Goal: Task Accomplishment & Management: Use online tool/utility

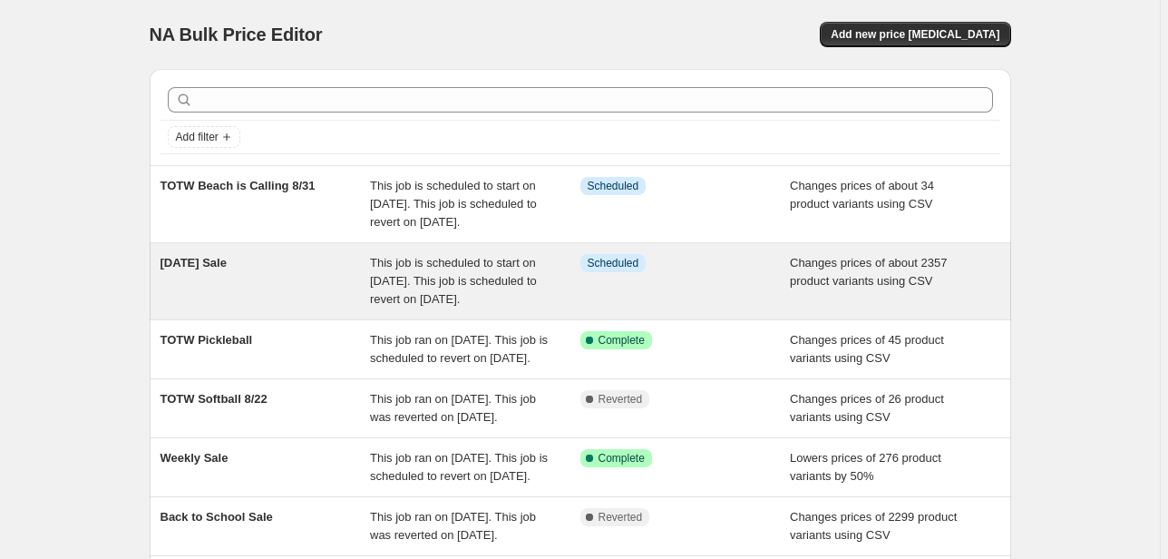
click at [294, 280] on div "Labor Day Sale" at bounding box center [266, 281] width 210 height 54
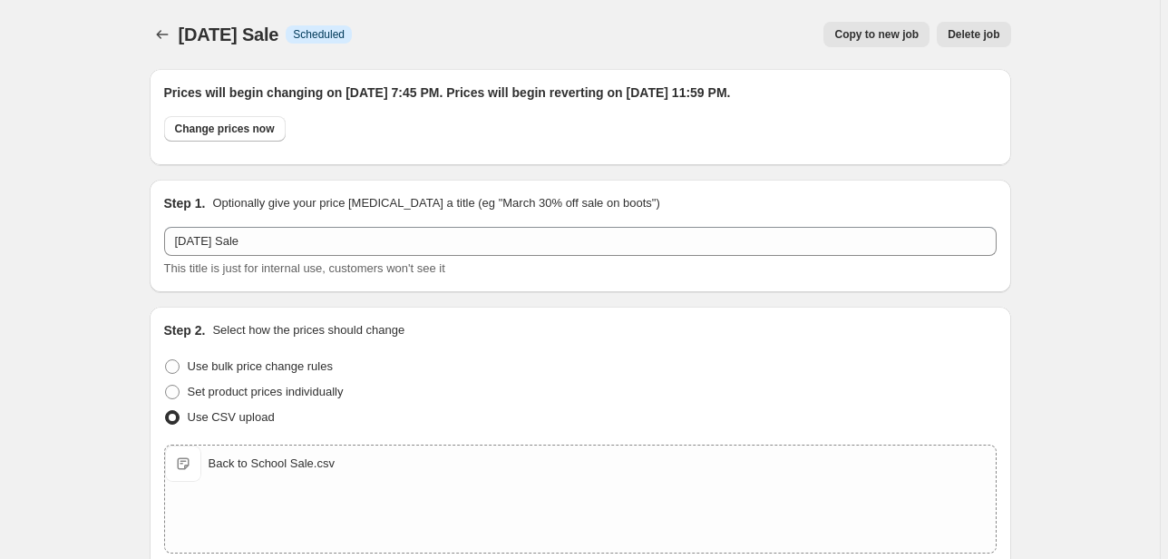
scroll to position [218, 0]
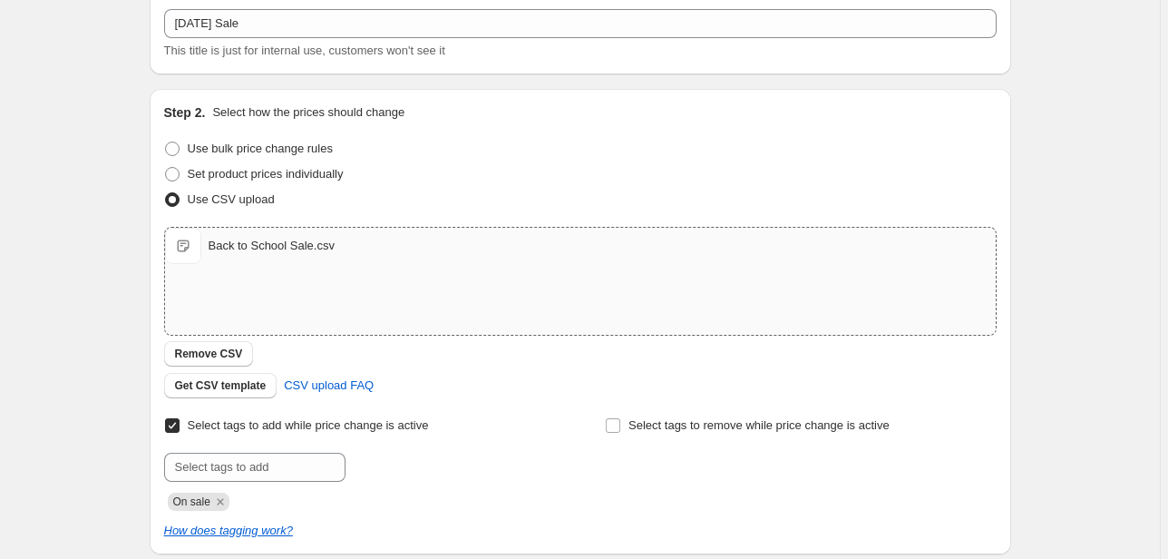
click at [294, 246] on div "Back to School Sale.csv" at bounding box center [272, 246] width 126 height 18
click at [193, 243] on span "Back to School Sale.csv" at bounding box center [183, 246] width 36 height 36
drag, startPoint x: 682, startPoint y: 249, endPoint x: 555, endPoint y: 365, distance: 172.1
click at [555, 365] on div "Upload files Back to School Sale.csv Back to School Sale.csv Remove CSV Get CSV…" at bounding box center [580, 312] width 833 height 171
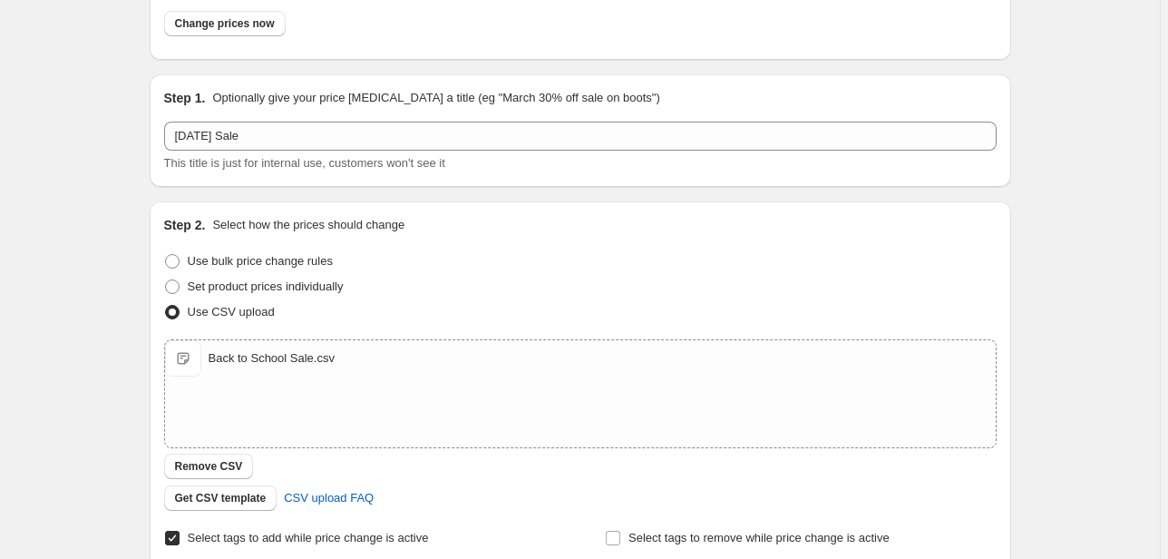
scroll to position [0, 0]
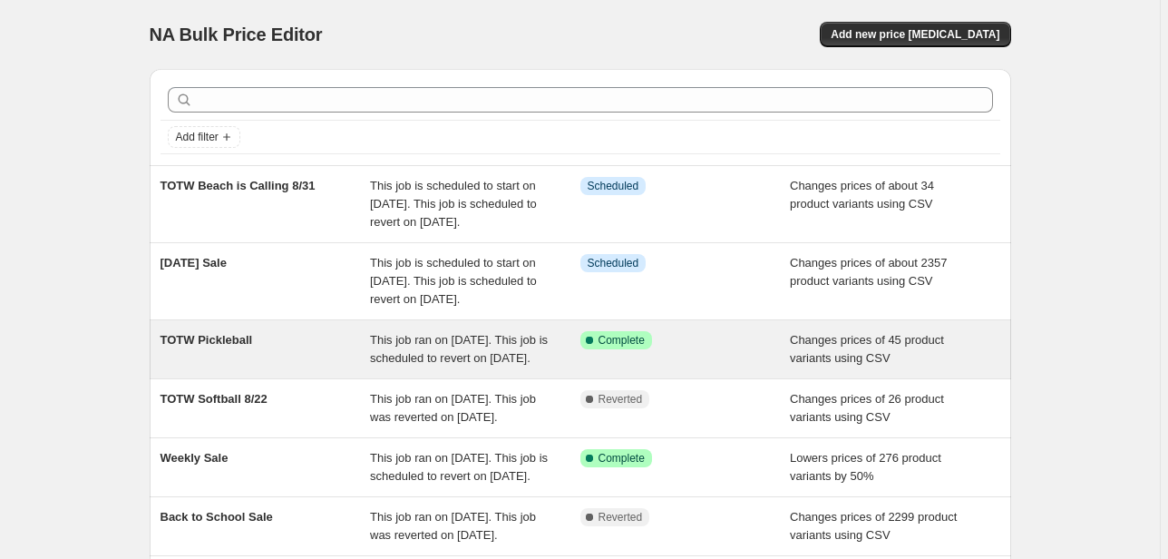
click at [344, 367] on div "TOTW Pickleball" at bounding box center [266, 349] width 210 height 36
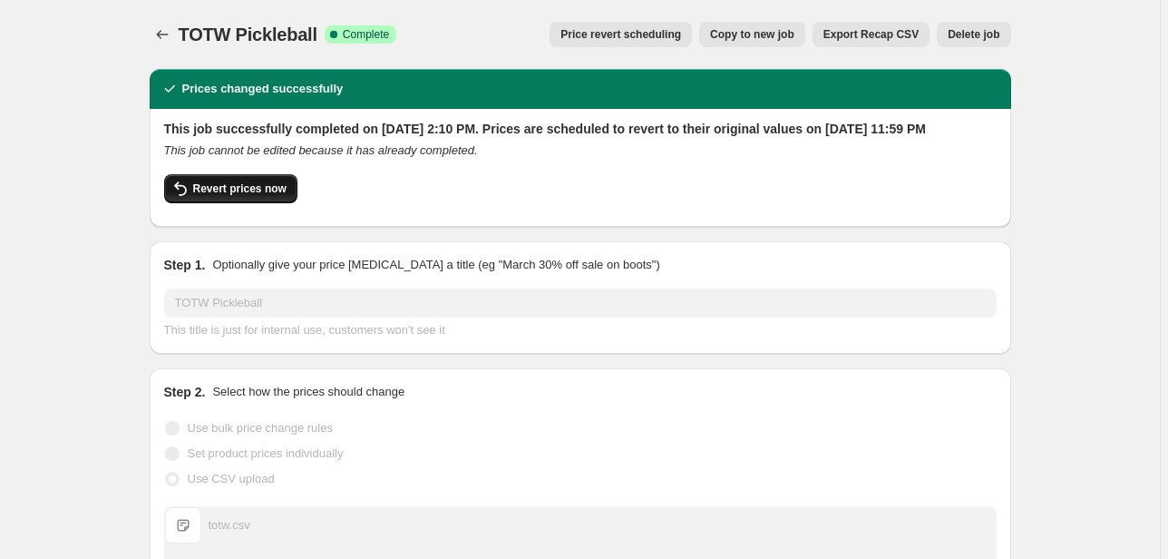
click at [225, 203] on button "Revert prices now" at bounding box center [230, 188] width 133 height 29
checkbox input "false"
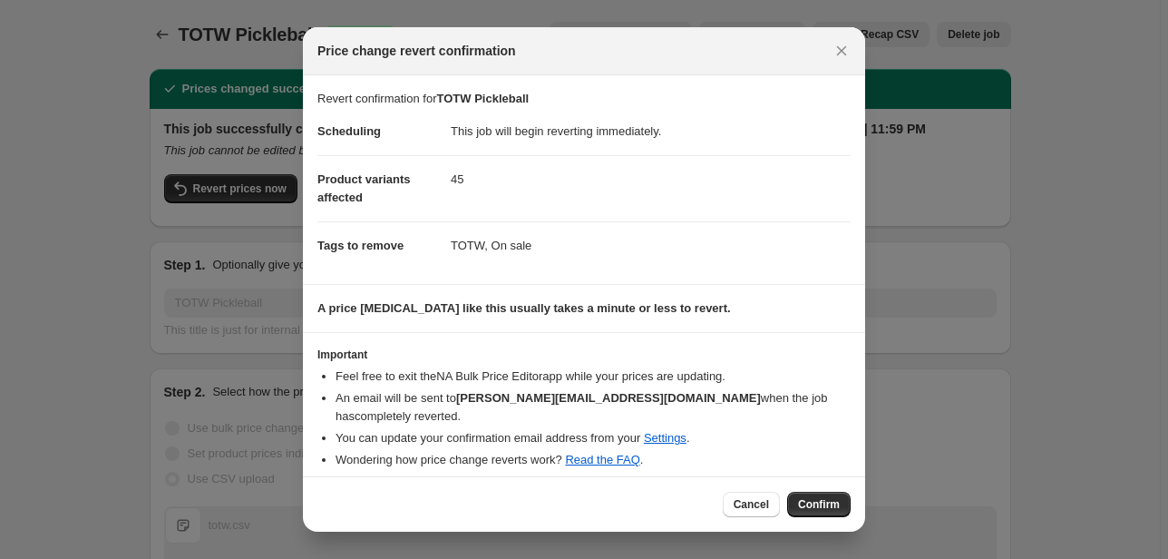
click at [832, 506] on span "Confirm" at bounding box center [819, 504] width 42 height 15
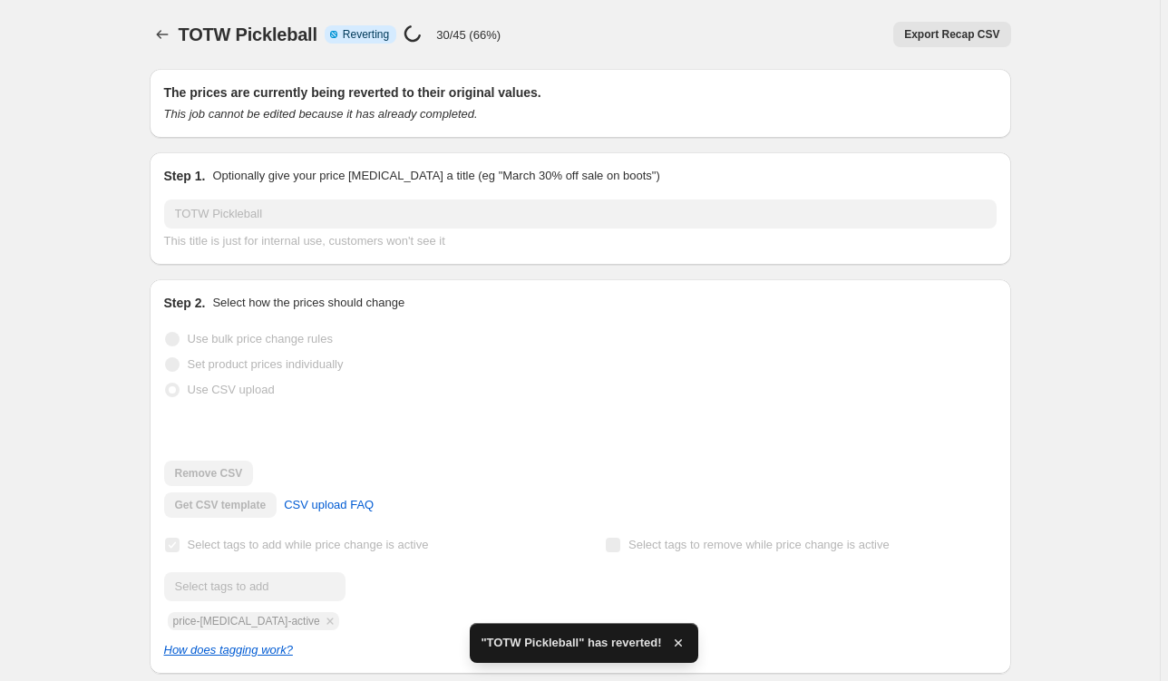
checkbox input "true"
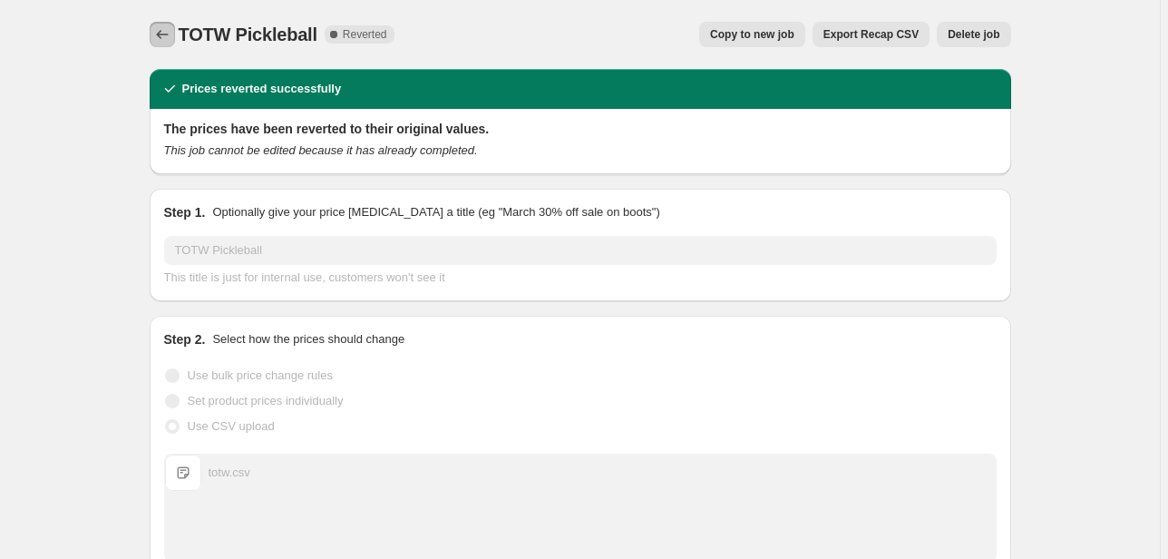
click at [163, 33] on icon "Price change jobs" at bounding box center [162, 34] width 18 height 18
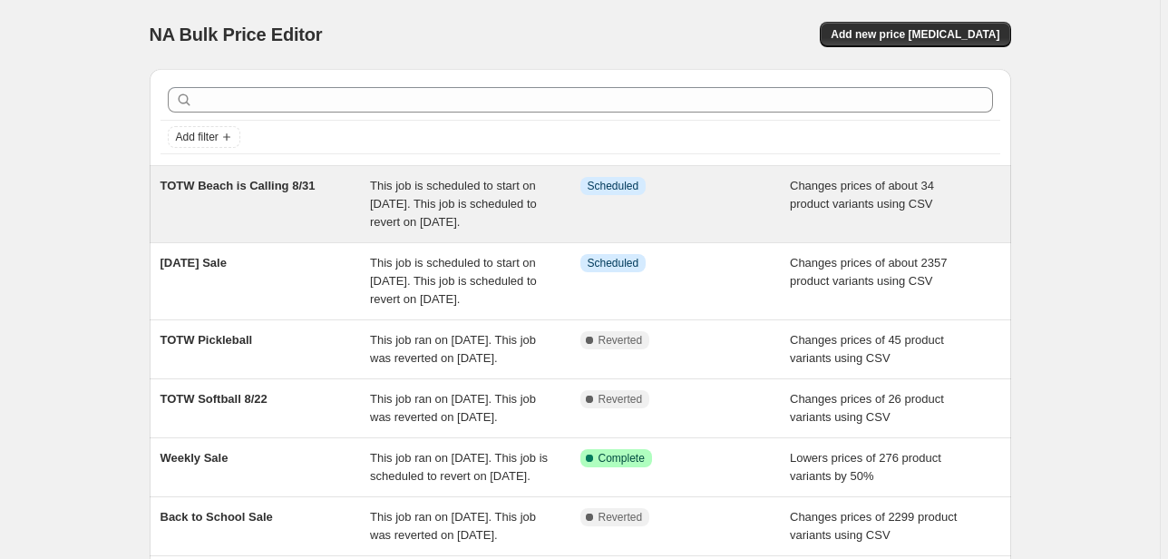
click at [380, 196] on span "This job is scheduled to start on August 30, 2025. This job is scheduled to rev…" at bounding box center [453, 204] width 167 height 50
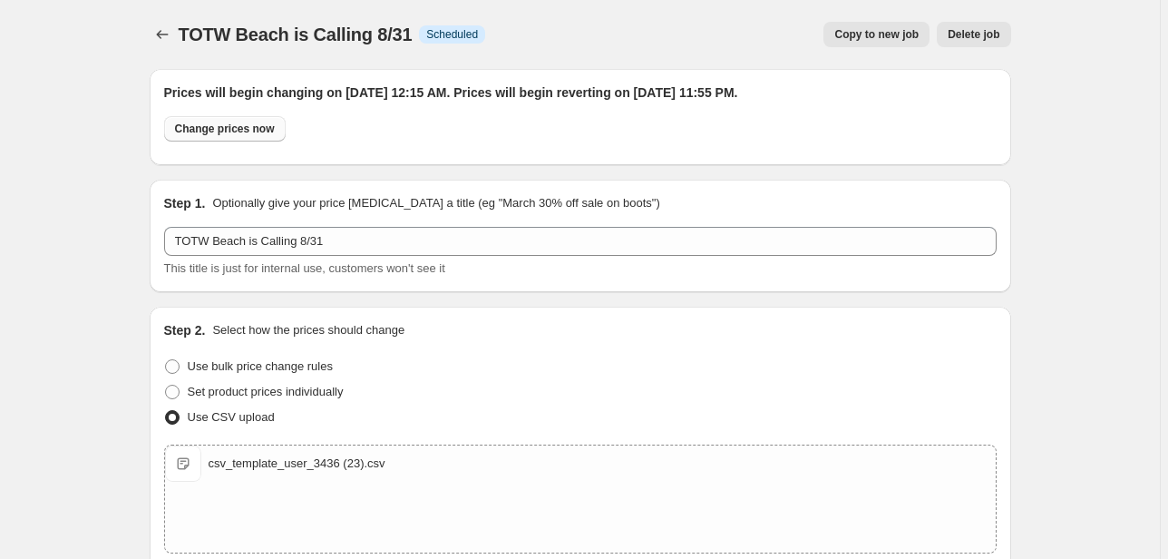
click at [241, 134] on span "Change prices now" at bounding box center [225, 129] width 100 height 15
radio input "true"
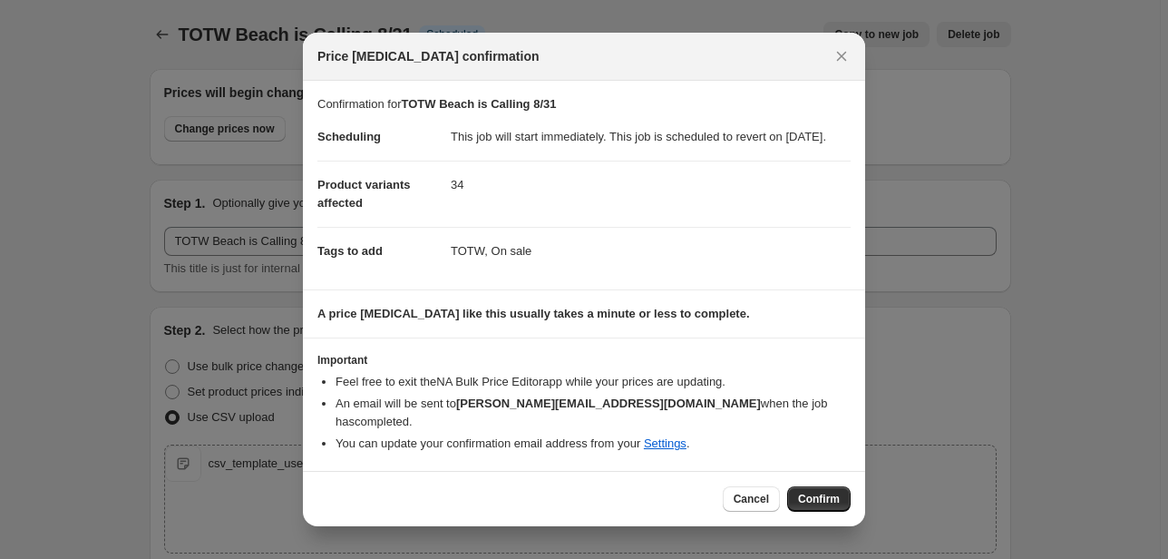
click at [822, 495] on span "Confirm" at bounding box center [819, 499] width 42 height 15
